Goal: Transaction & Acquisition: Purchase product/service

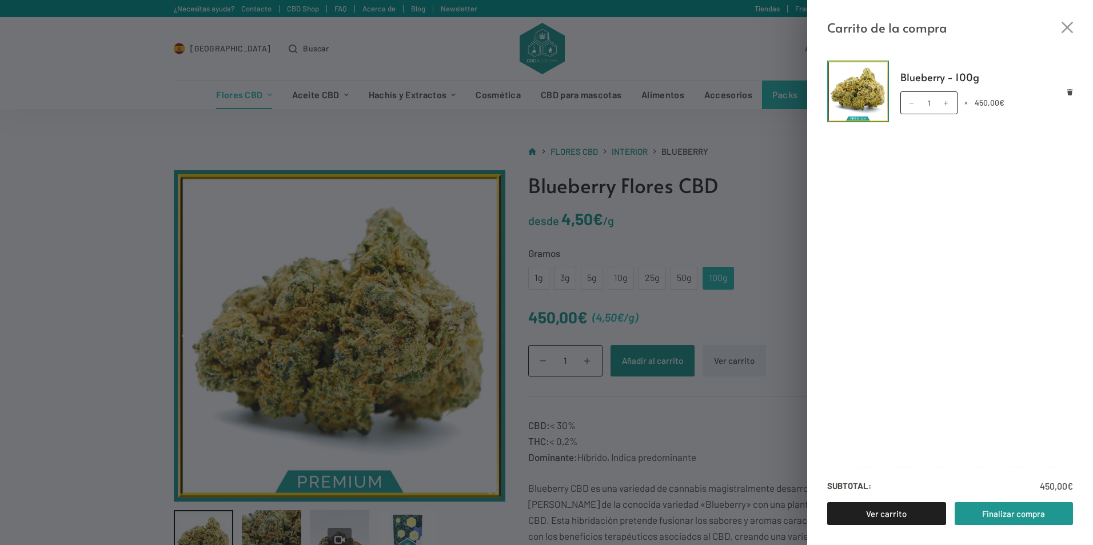
click at [887, 50] on div "Blueberry - 100g Blueberry - 100g cantidad 1 × 450,00 € Subtotal: 450,00 € Ver …" at bounding box center [950, 291] width 286 height 507
click at [993, 522] on link "Finalizar compra" at bounding box center [1013, 513] width 119 height 23
click at [473, 191] on div "Carrito de la compra Blueberry - 100g Blueberry - 100g cantidad 1 × 450,00 € Su…" at bounding box center [546, 272] width 1093 height 545
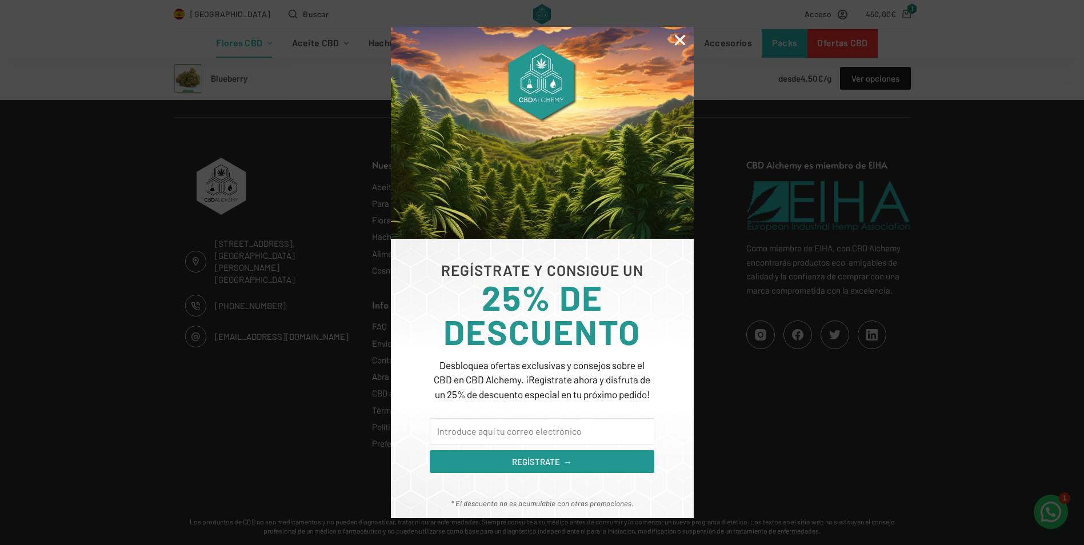
scroll to position [1912, 0]
click at [886, 343] on div "REGÍSTRATE Y CONSIGUE UN 25% DE DESCUENTO Desbloquea ofertas exclusivas y conse…" at bounding box center [542, 272] width 1084 height 545
drag, startPoint x: 828, startPoint y: 347, endPoint x: 783, endPoint y: 271, distance: 88.4
click at [820, 334] on div "REGÍSTRATE Y CONSIGUE UN 25% DE DESCUENTO Desbloquea ofertas exclusivas y conse…" at bounding box center [542, 272] width 1084 height 545
click at [678, 48] on img at bounding box center [542, 133] width 303 height 212
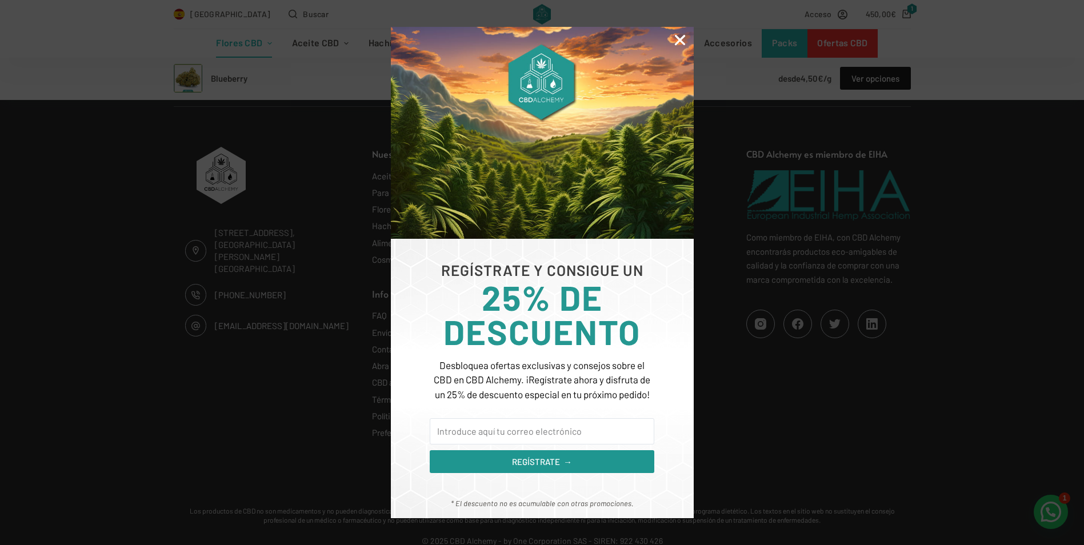
click at [677, 38] on icon "Close" at bounding box center [680, 40] width 15 height 15
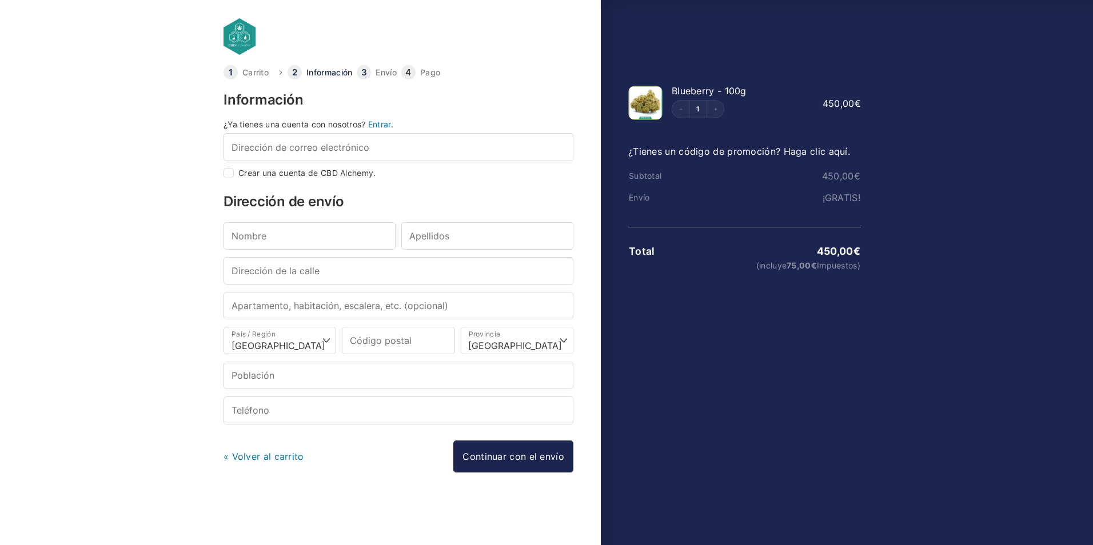
select select "B"
click at [382, 73] on link "Envío" at bounding box center [385, 73] width 21 height 8
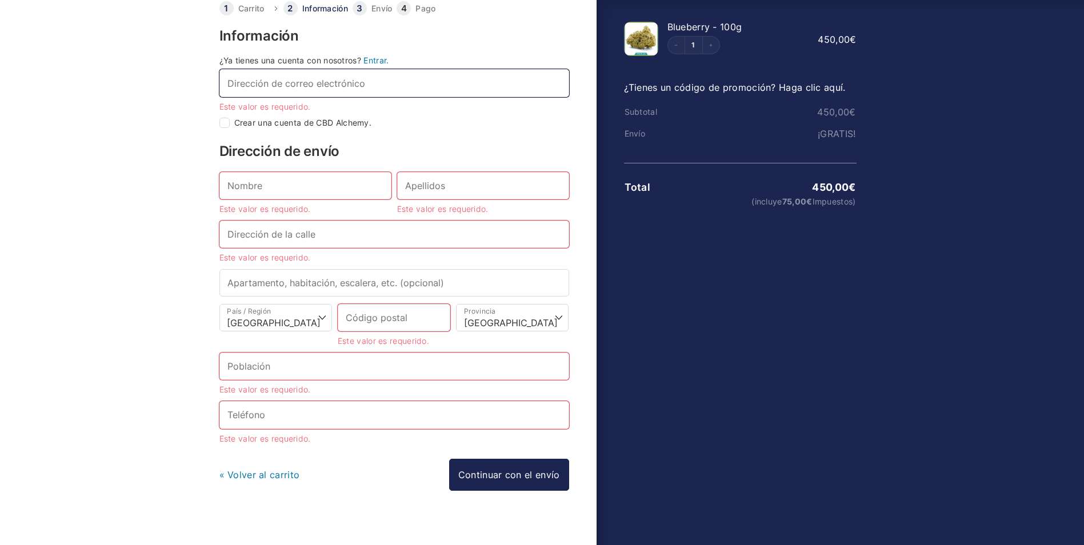
scroll to position [77, 0]
